Goal: Check status: Check status

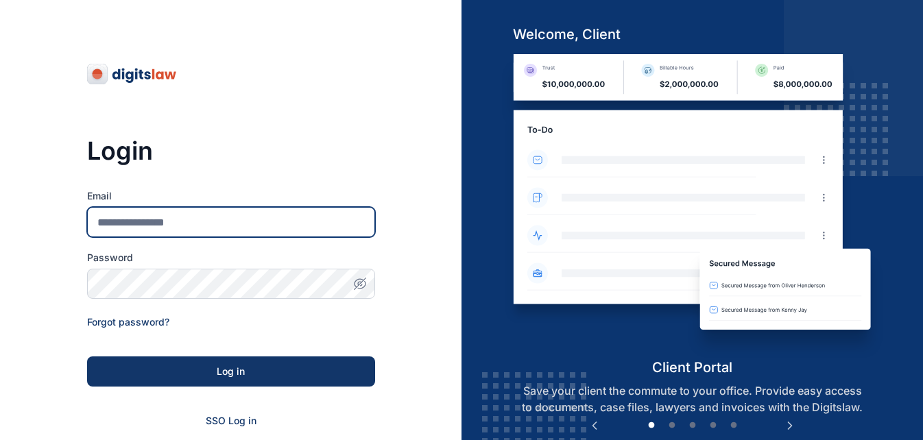
click at [167, 218] on input "Email" at bounding box center [231, 222] width 288 height 30
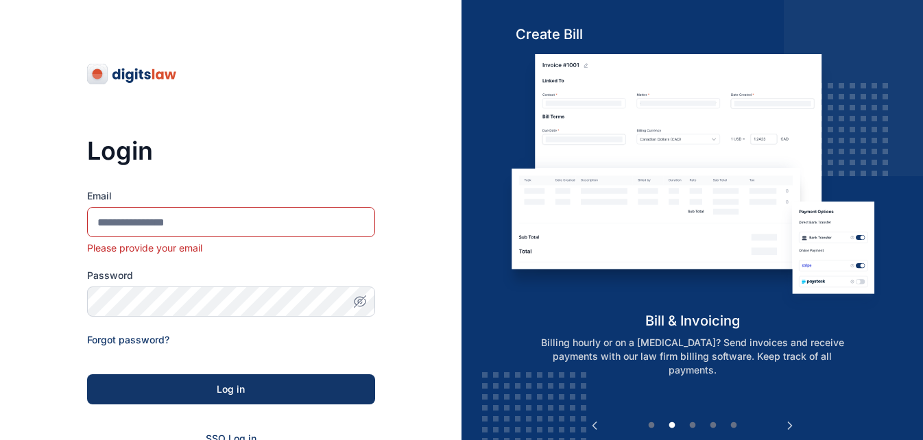
click at [52, 247] on div "Login Email Please provide your email Password Forgot password? Log in SSO Log …" at bounding box center [230, 321] width 461 height 643
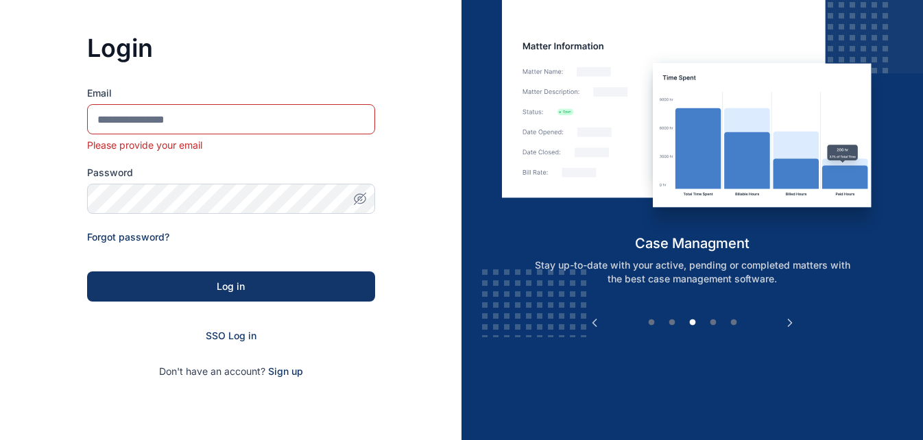
scroll to position [129, 0]
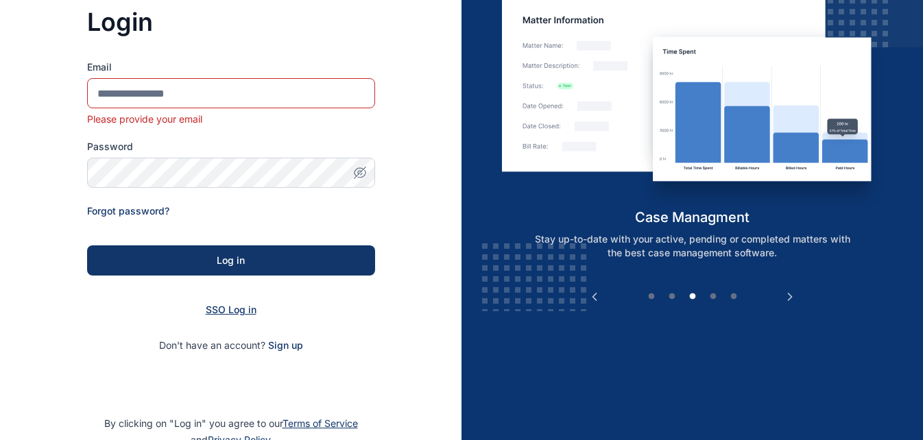
click at [239, 315] on span "SSO Log in" at bounding box center [231, 310] width 51 height 12
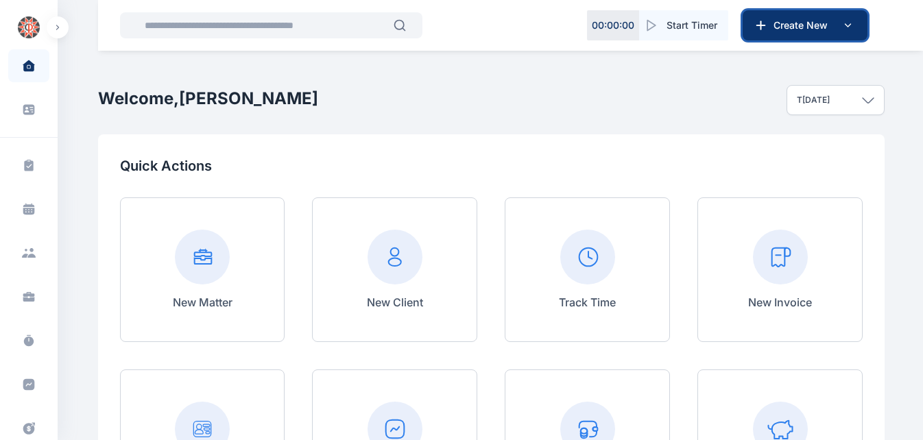
click at [814, 36] on button "Create New" at bounding box center [804, 25] width 125 height 30
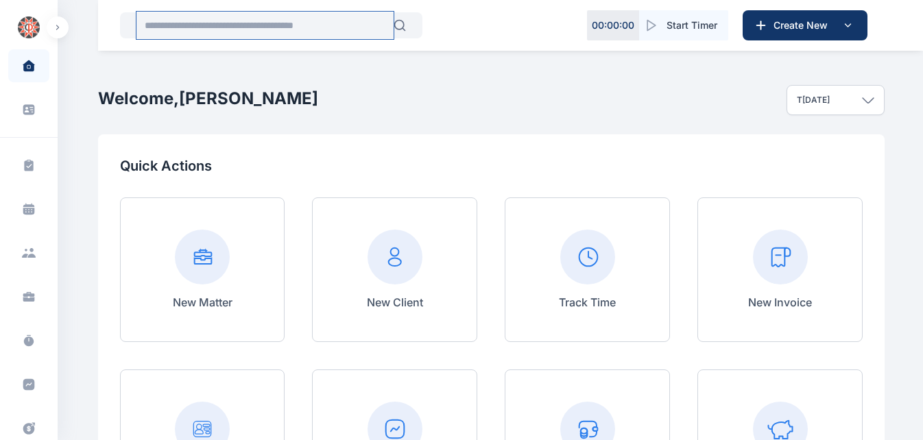
click at [247, 26] on input "text" at bounding box center [264, 25] width 257 height 27
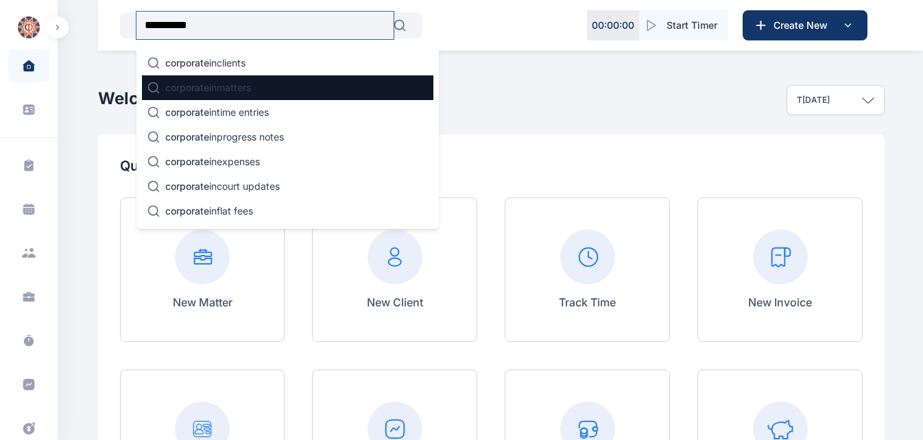
type input "*********"
click at [221, 88] on p "corporate in matters" at bounding box center [208, 88] width 86 height 14
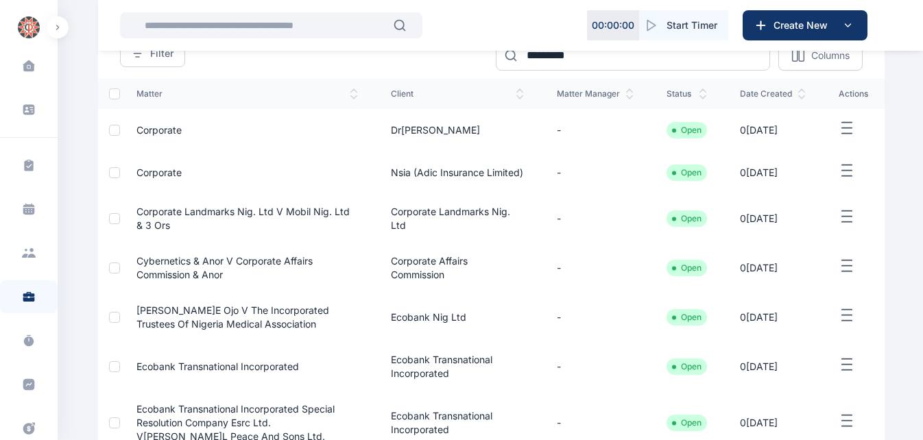
scroll to position [158, 0]
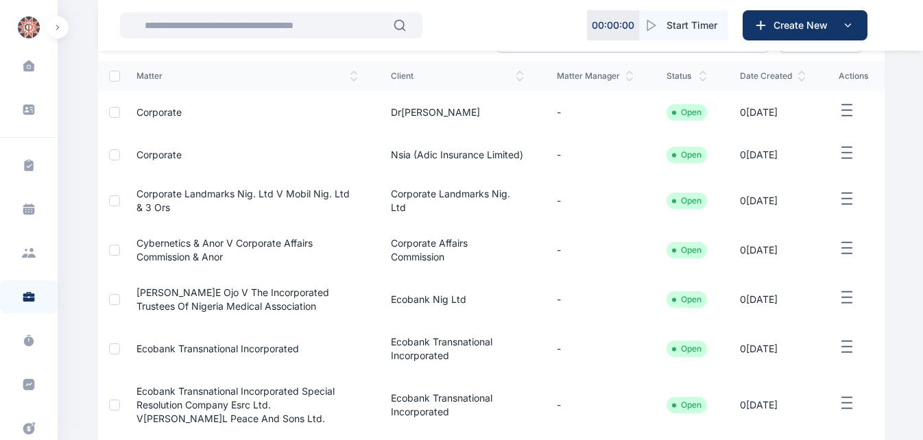
click at [304, 201] on span "Corporate Landmarks Nig. Ltd V Mobil Nig. Ltd & 3 Ors" at bounding box center [242, 200] width 213 height 25
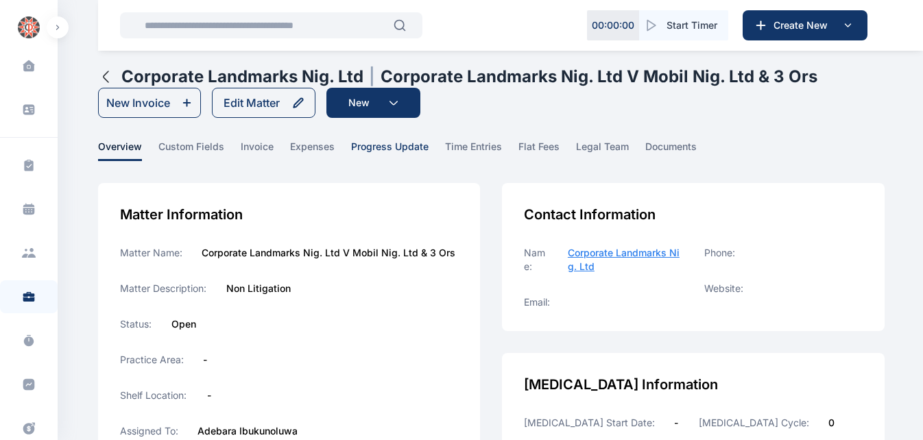
click at [373, 149] on span "progress update" at bounding box center [389, 150] width 77 height 21
